Goal: Information Seeking & Learning: Understand process/instructions

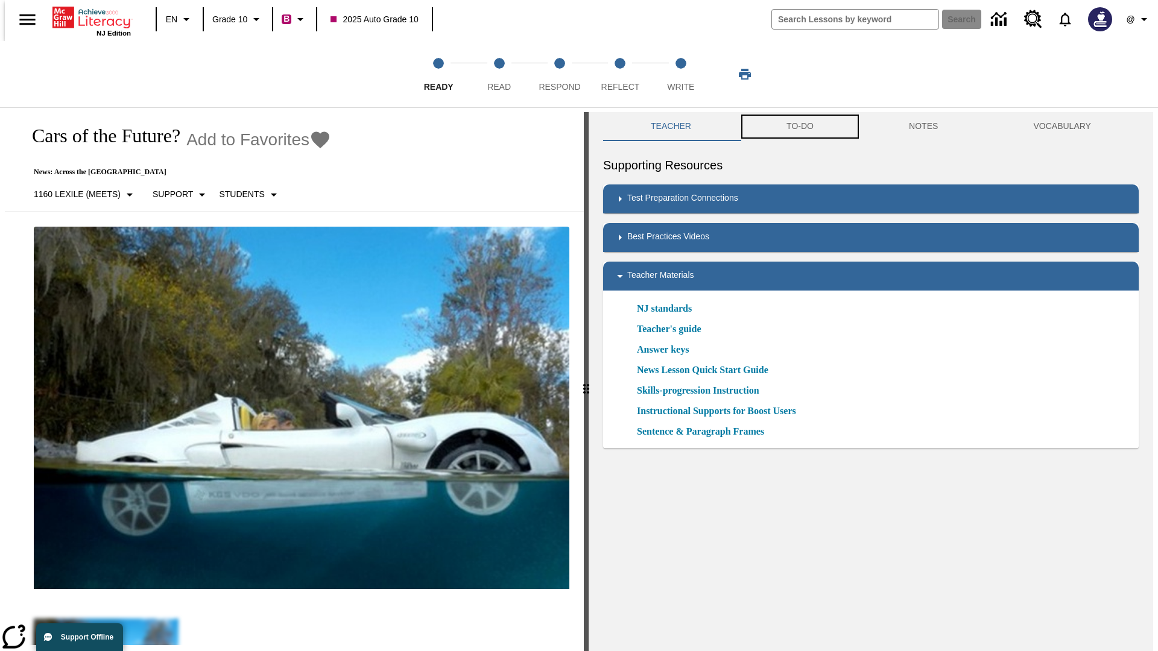
click at [799, 127] on button "TO-DO" at bounding box center [800, 126] width 122 height 29
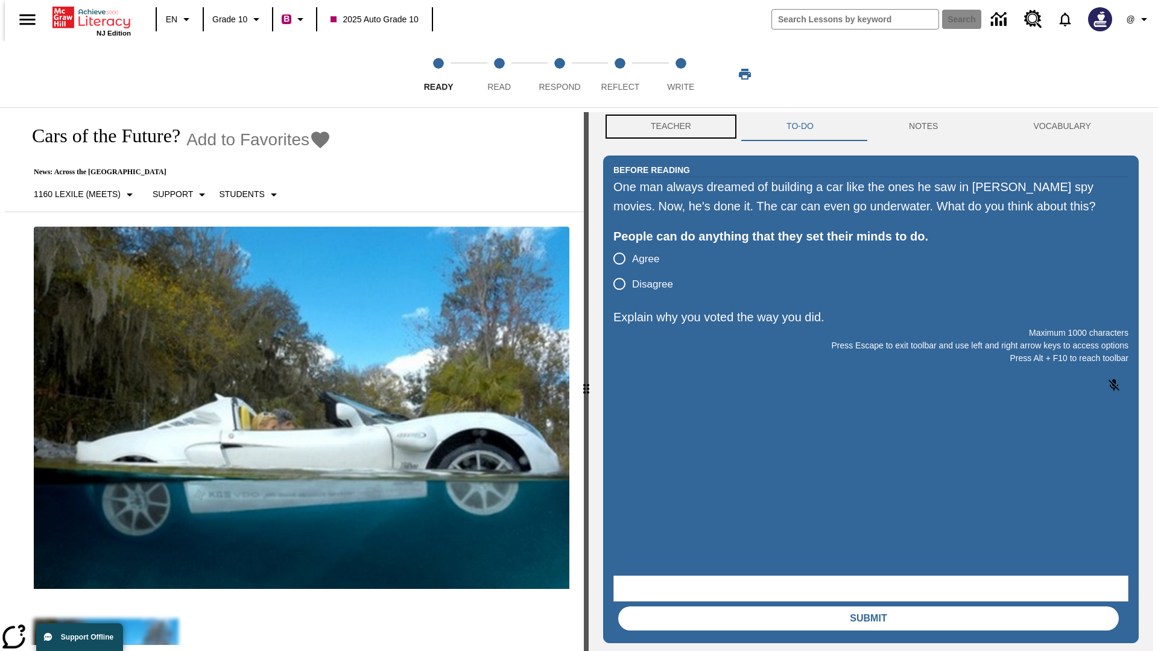
scroll to position [1, 0]
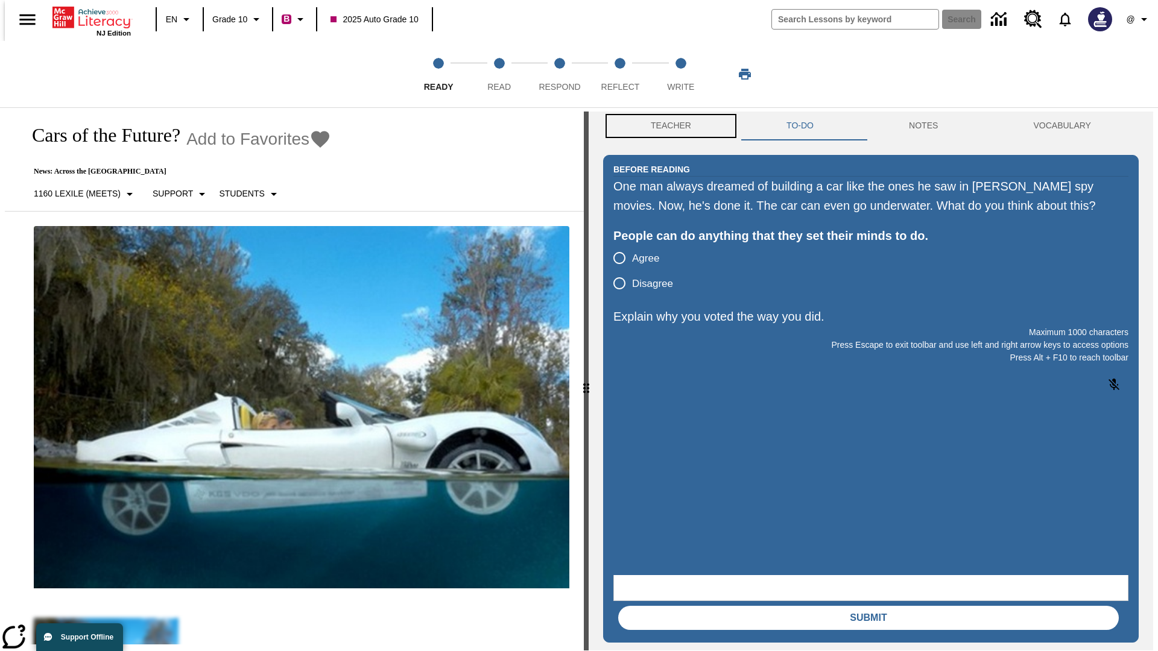
click at [667, 127] on button "Teacher" at bounding box center [671, 126] width 136 height 29
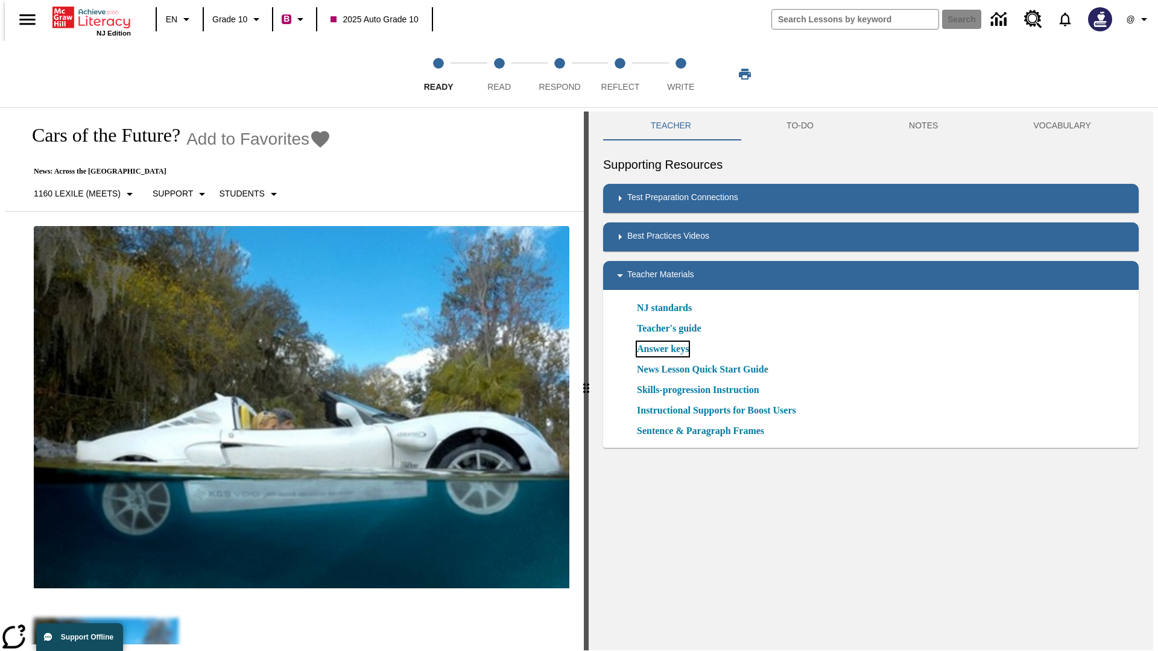
click at [662, 349] on link "Answer keys" at bounding box center [663, 349] width 52 height 14
click at [499, 74] on span "Read" at bounding box center [499, 82] width 24 height 22
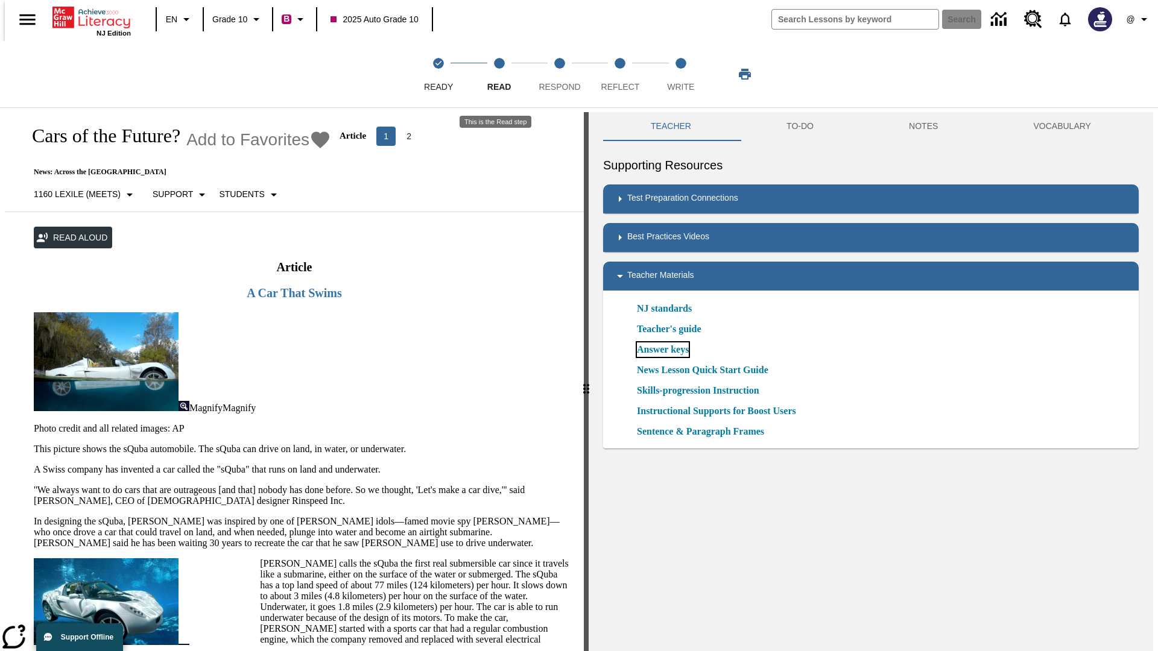
click at [662, 350] on link "Answer keys" at bounding box center [663, 350] width 52 height 14
click at [560, 74] on span "Respond" at bounding box center [560, 82] width 42 height 22
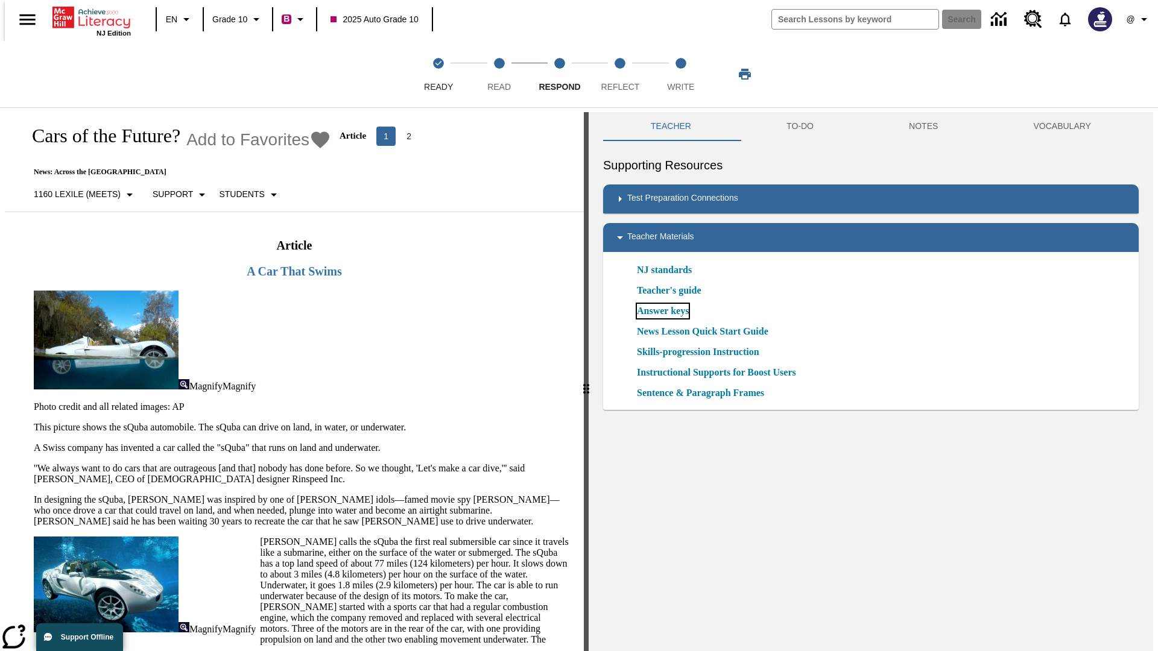
click at [662, 311] on link "Answer keys" at bounding box center [663, 311] width 52 height 14
click at [620, 74] on span "Reflect" at bounding box center [620, 82] width 39 height 22
click at [662, 311] on link "Answer keys" at bounding box center [663, 311] width 52 height 14
click at [680, 74] on span "Write" at bounding box center [680, 82] width 27 height 22
